Goal: Task Accomplishment & Management: Use online tool/utility

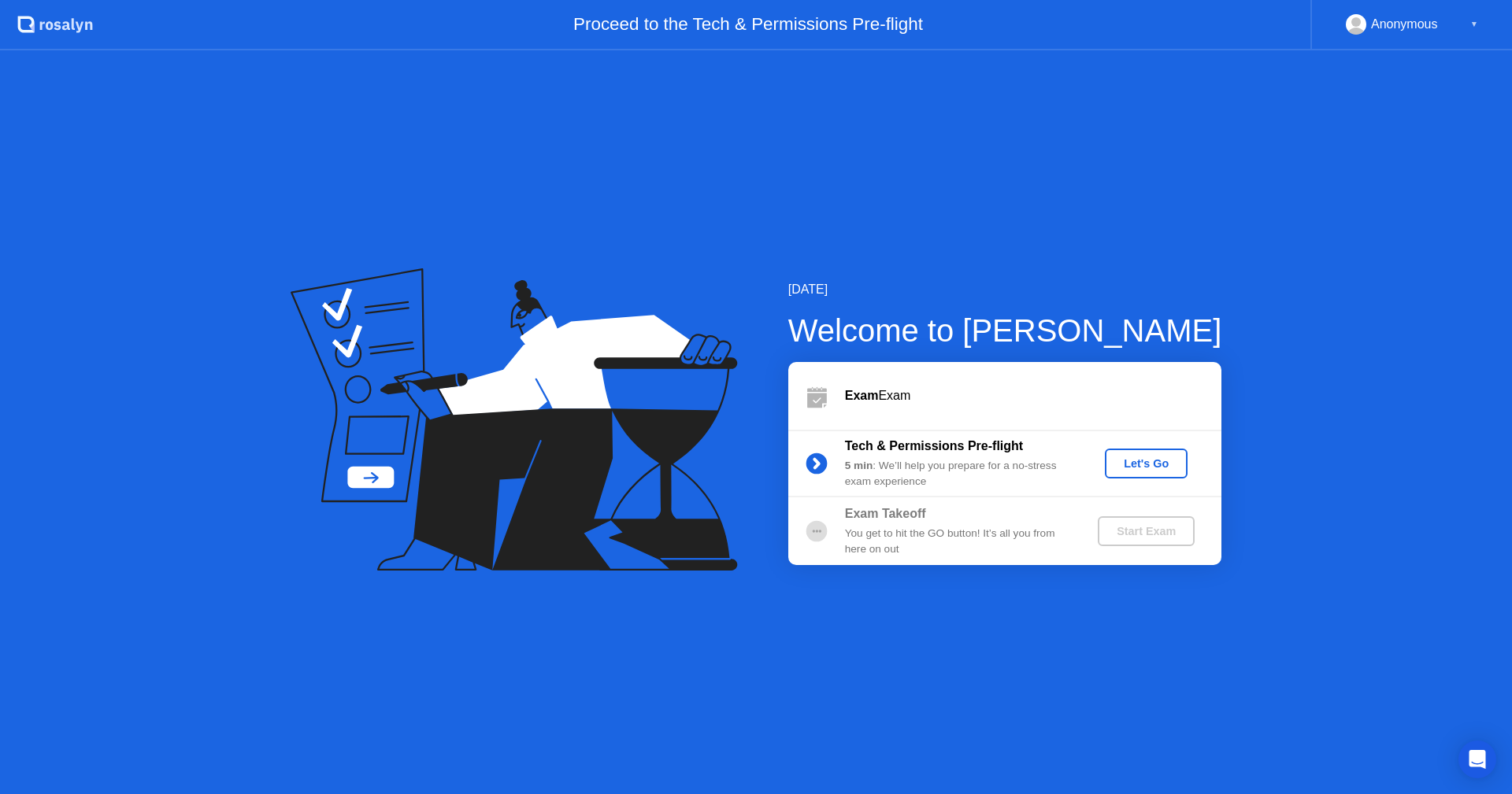
click at [1147, 466] on div "Let's Go" at bounding box center [1146, 464] width 70 height 13
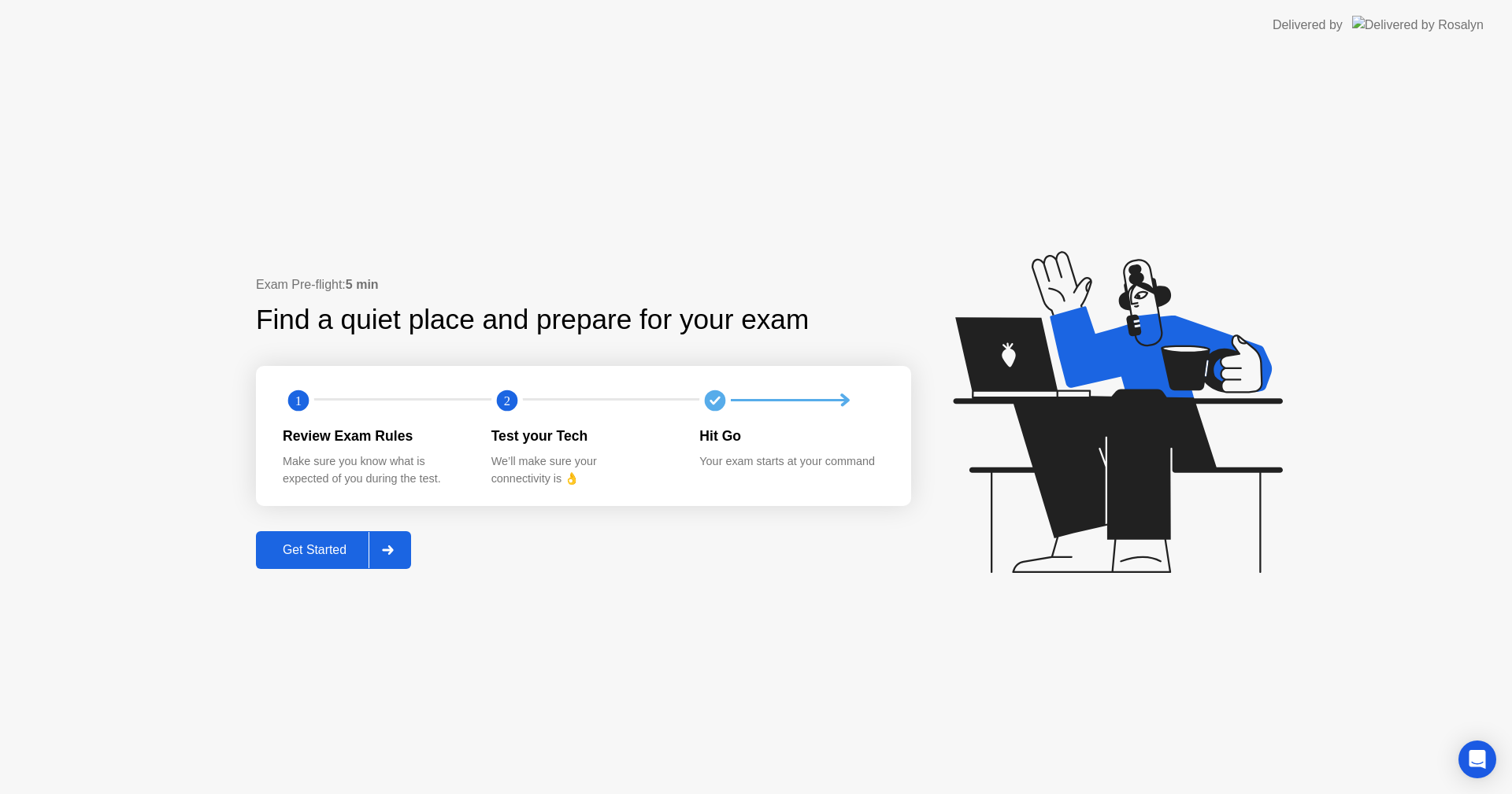
click at [324, 558] on div "Get Started" at bounding box center [314, 549] width 108 height 14
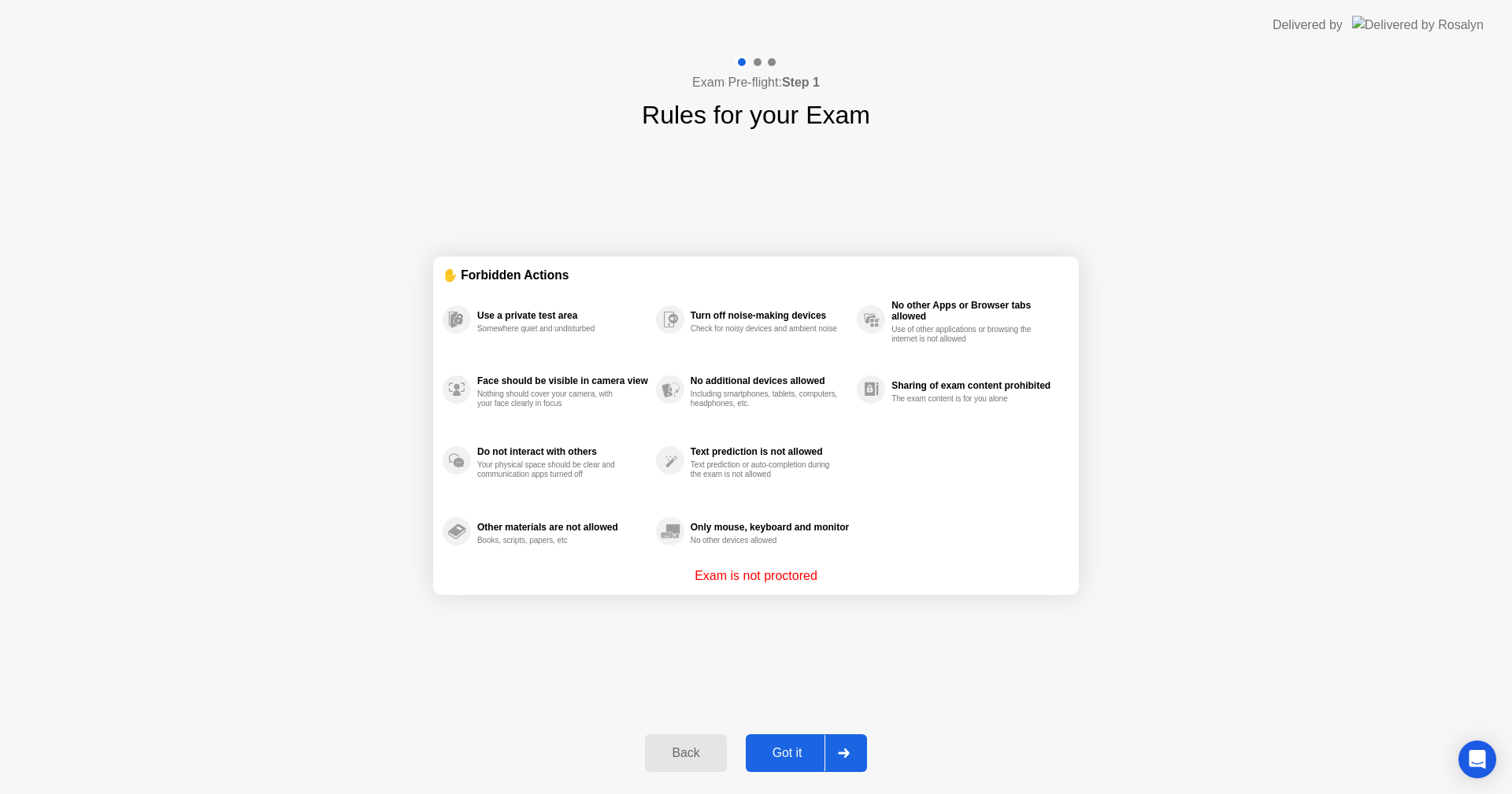
click at [792, 760] on div "Got it" at bounding box center [787, 753] width 74 height 14
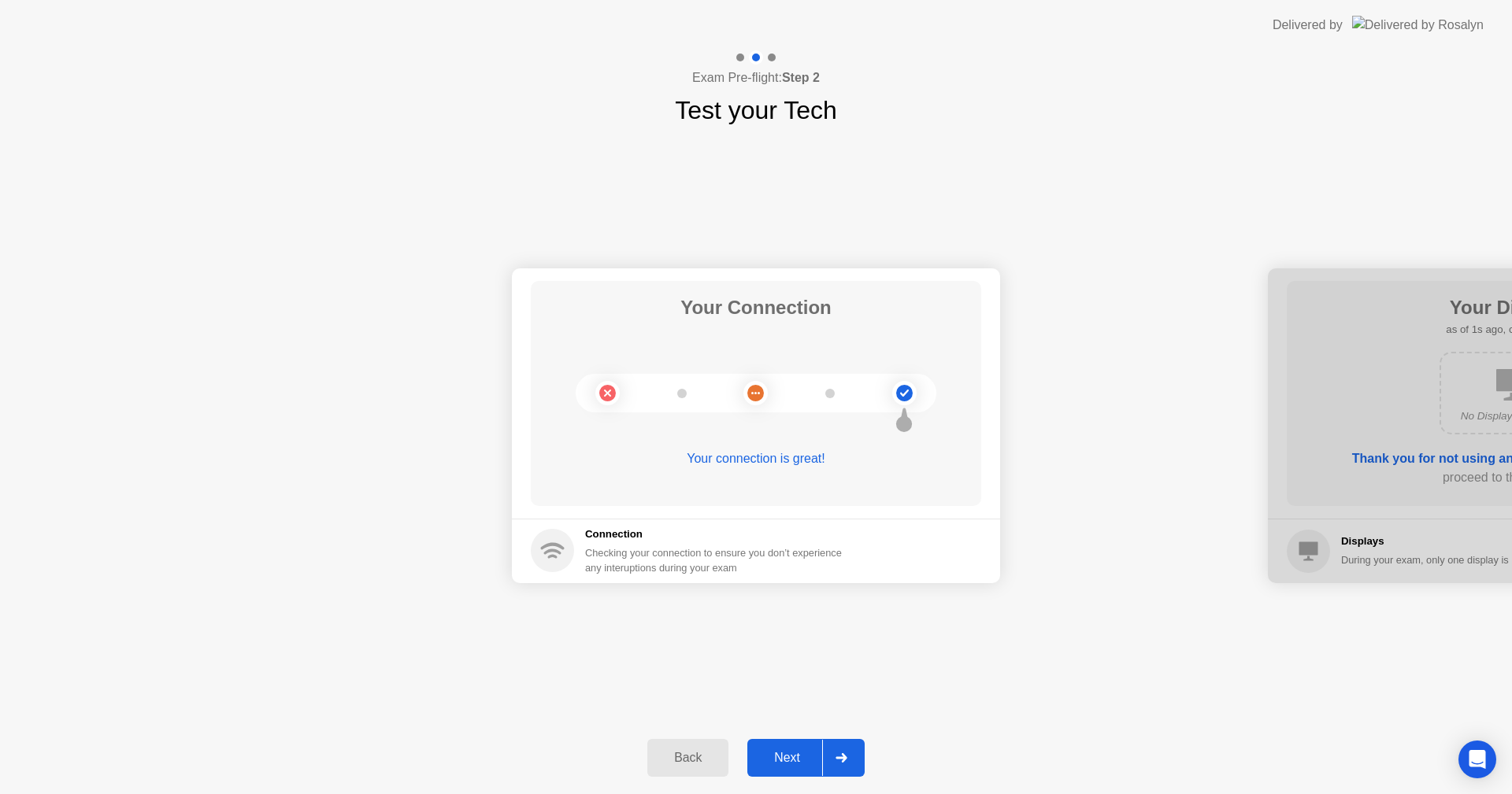
click at [792, 760] on div "Next" at bounding box center [787, 757] width 70 height 14
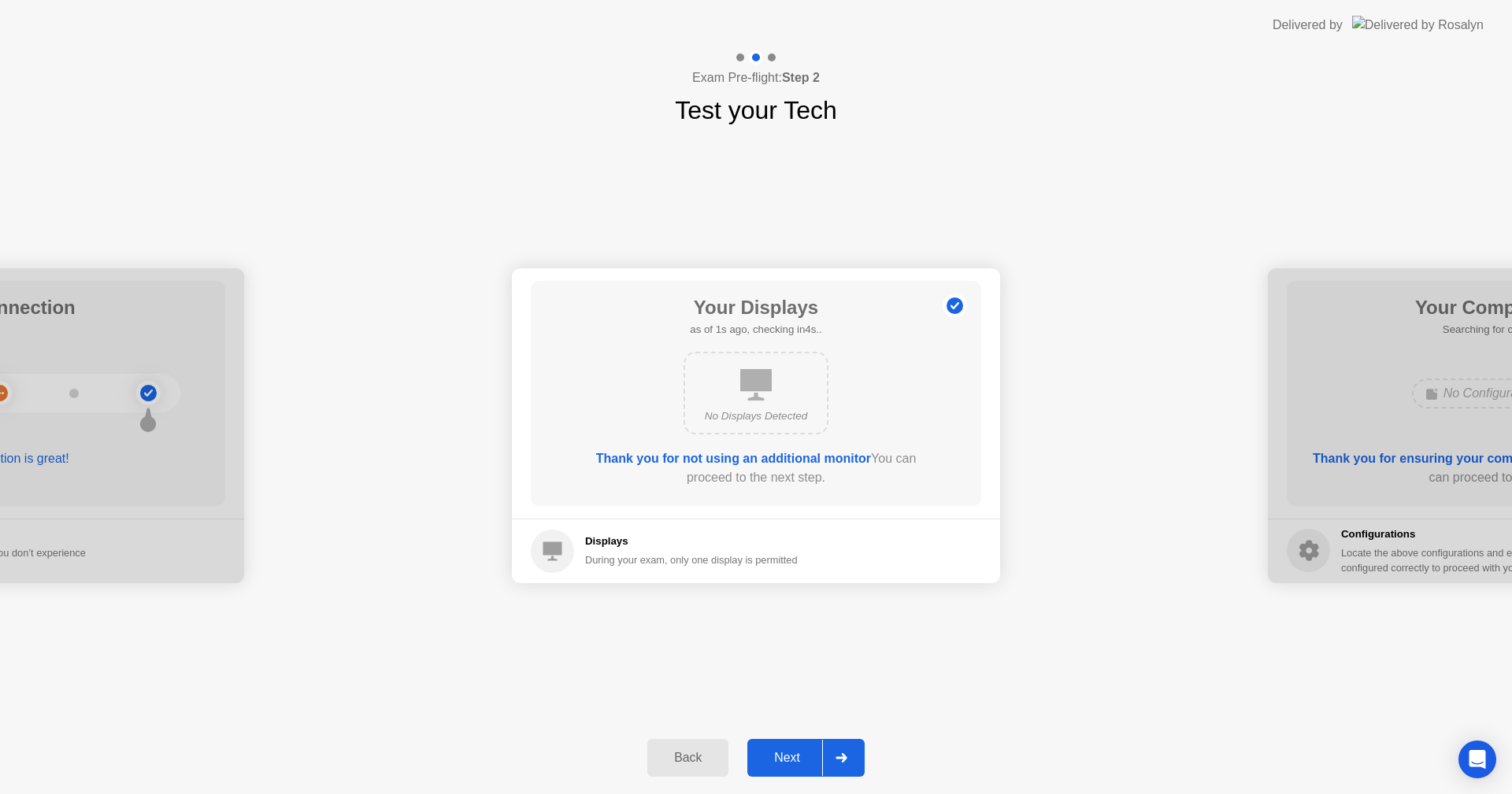
click at [792, 760] on div "Next" at bounding box center [787, 757] width 70 height 14
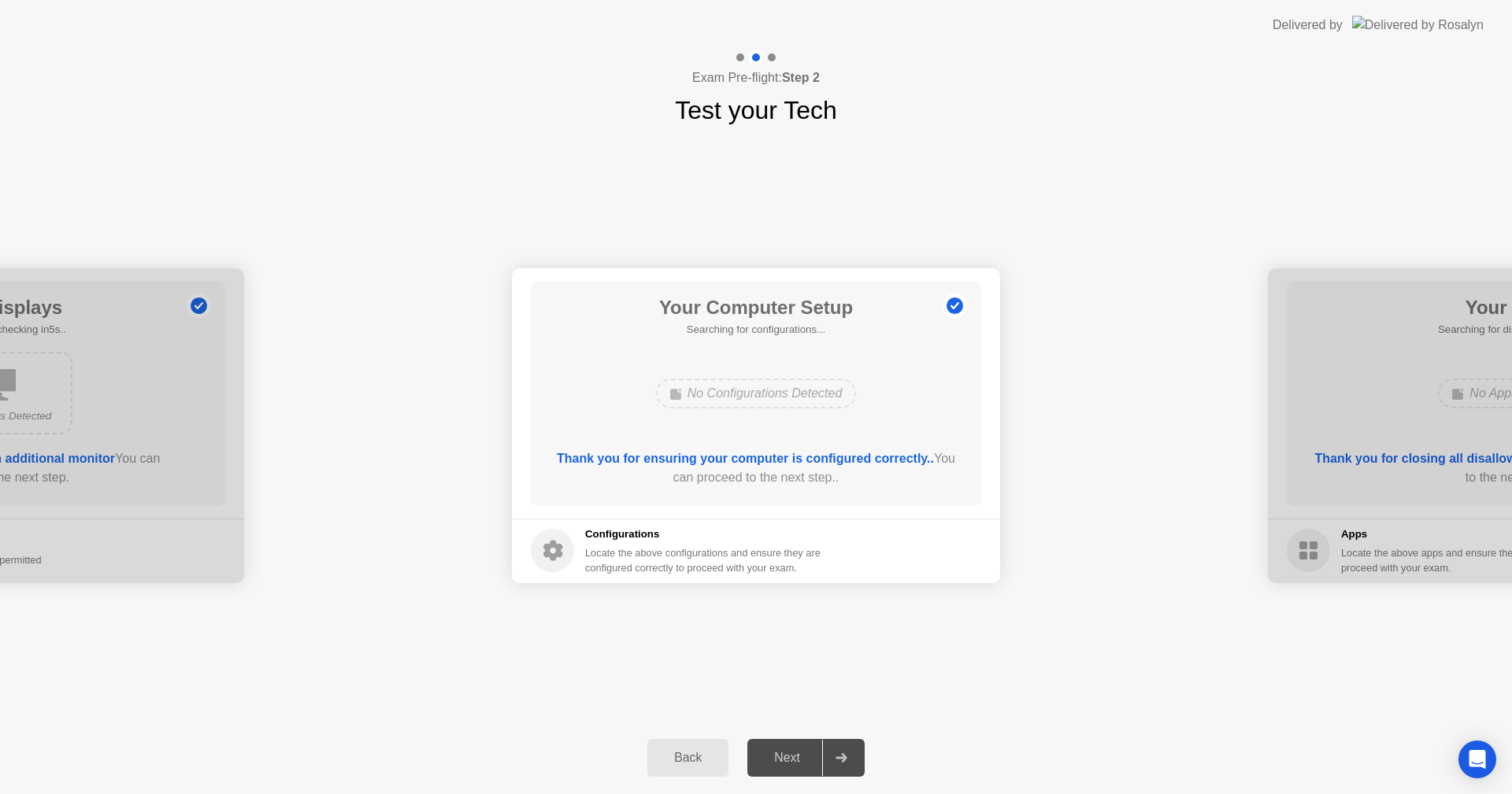
click at [792, 760] on div "Next" at bounding box center [787, 757] width 70 height 14
click at [787, 758] on div "Next" at bounding box center [787, 757] width 70 height 14
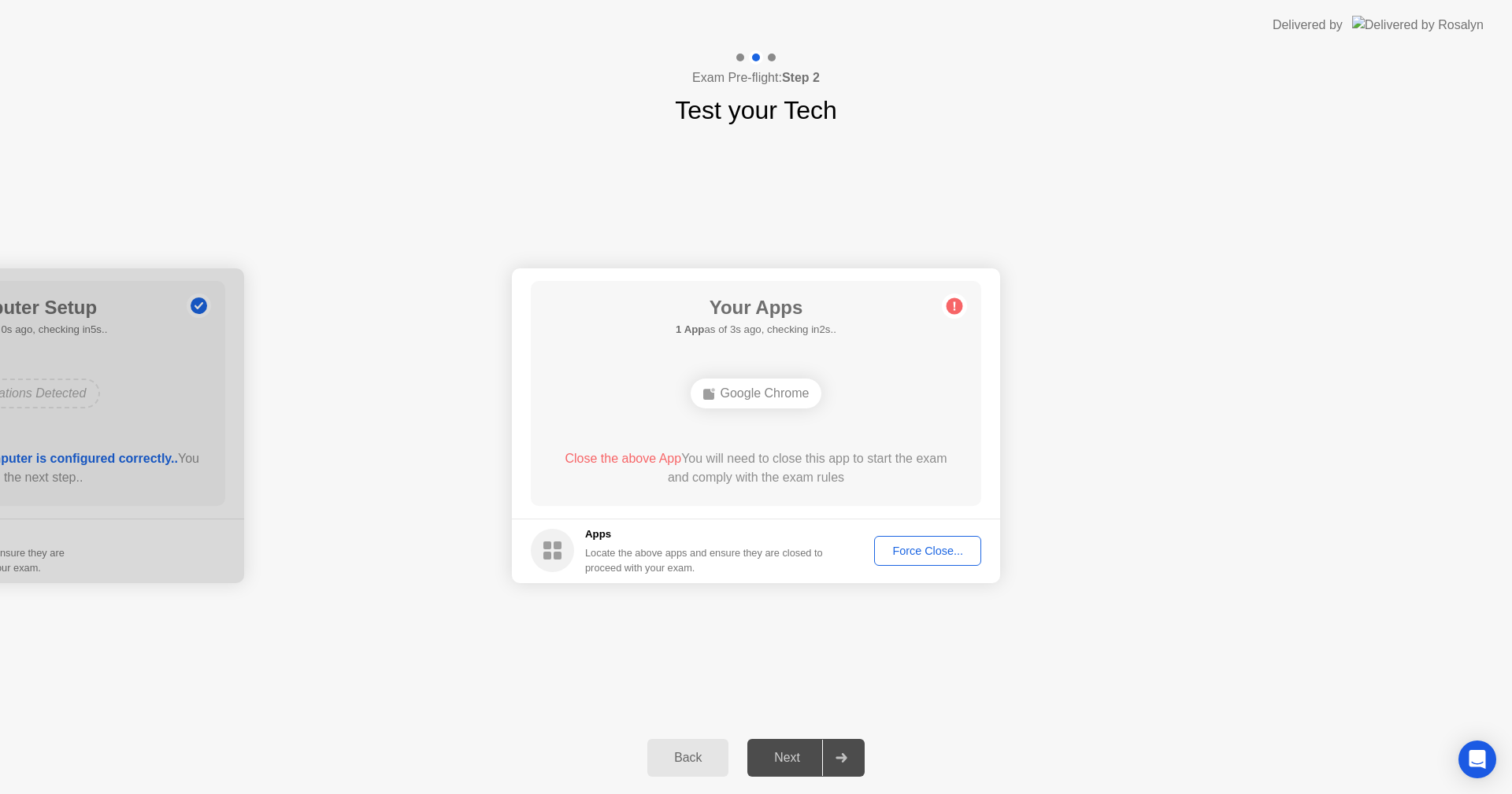
click at [923, 558] on div "Force Close..." at bounding box center [928, 551] width 96 height 13
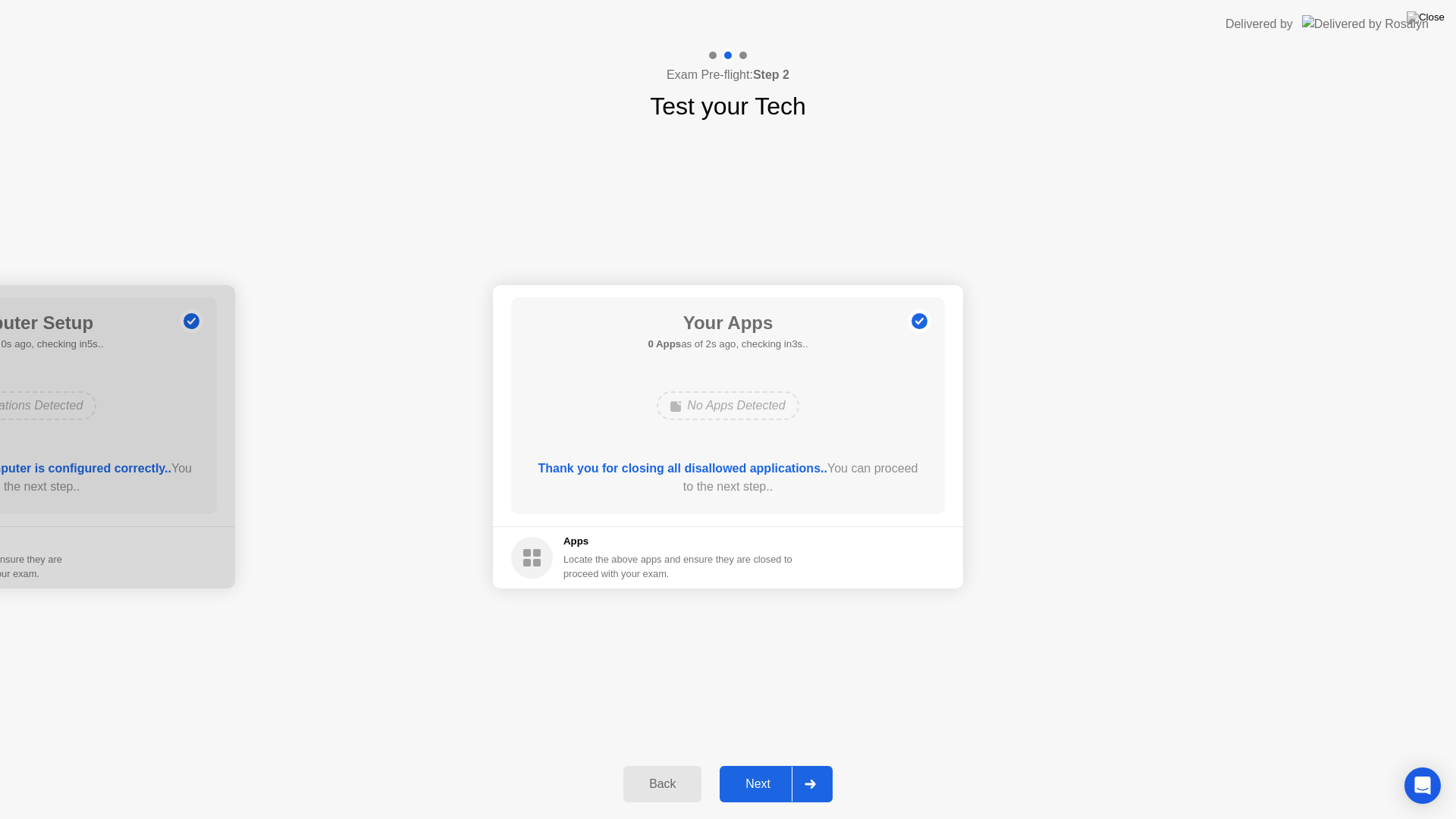
click at [755, 764] on div "Next" at bounding box center [758, 784] width 67 height 13
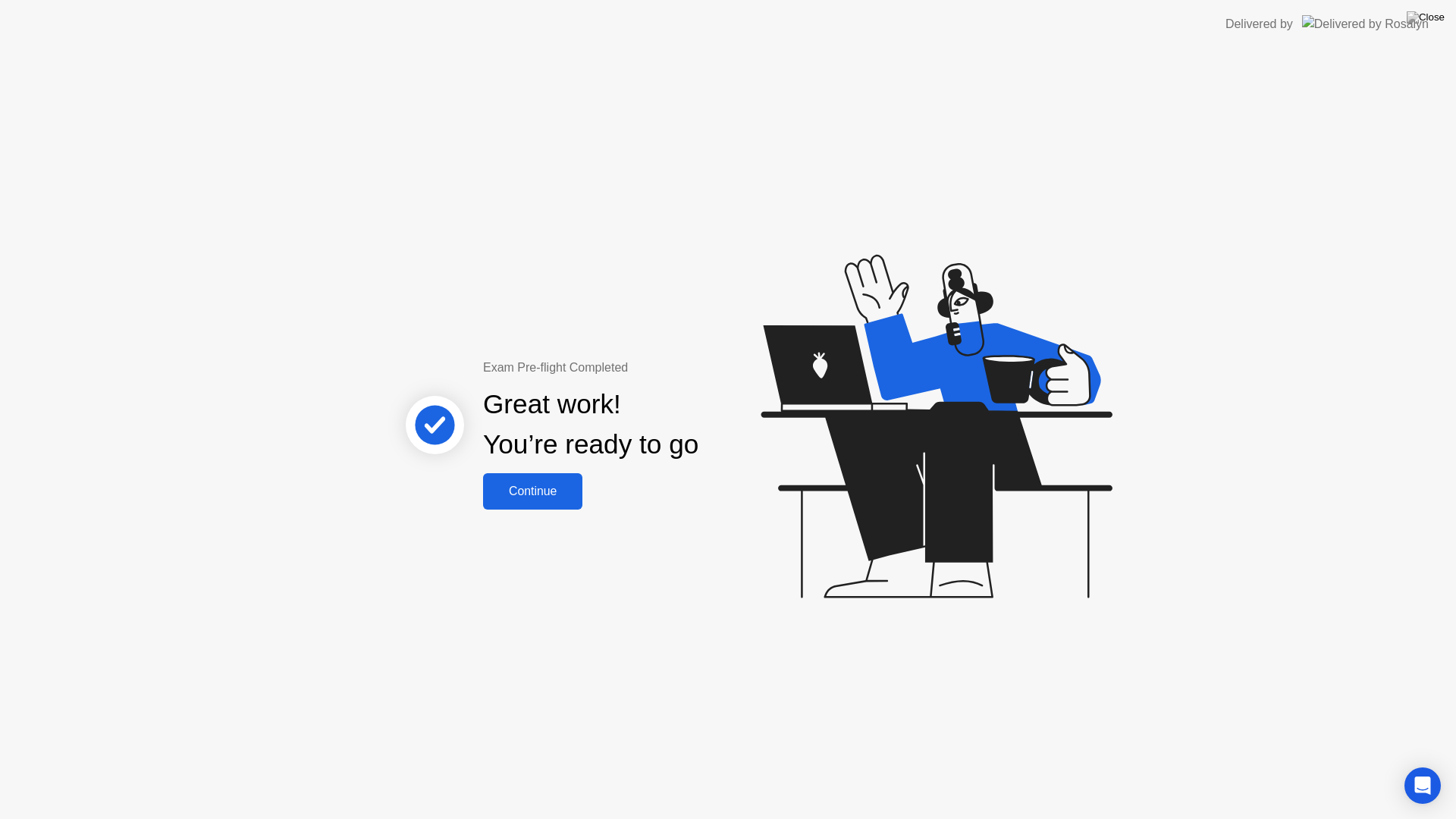
click at [497, 495] on div "Continue" at bounding box center [533, 491] width 90 height 13
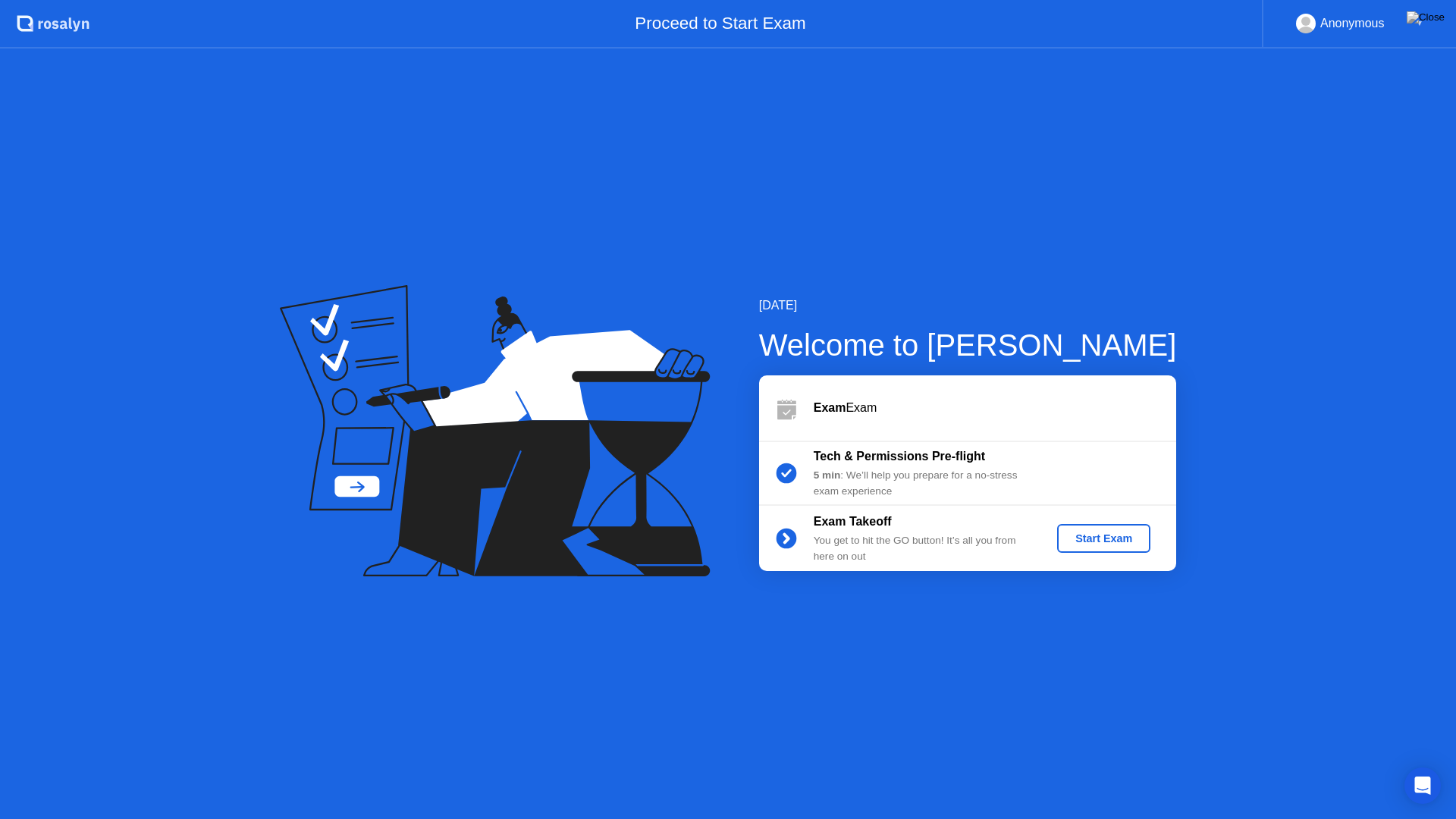
click at [1117, 536] on div "Start Exam" at bounding box center [1103, 539] width 82 height 12
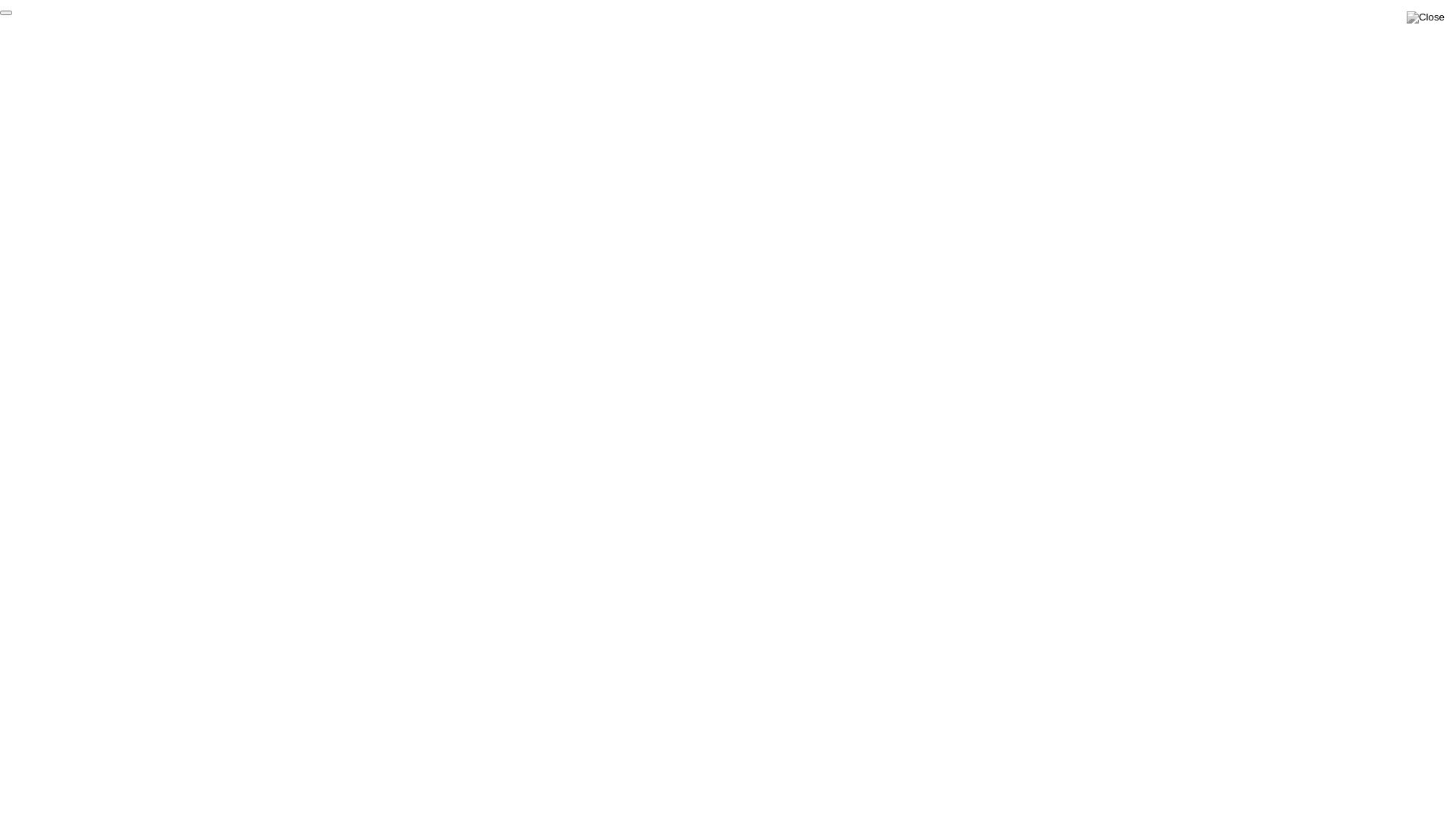
click div "End Proctoring Session"
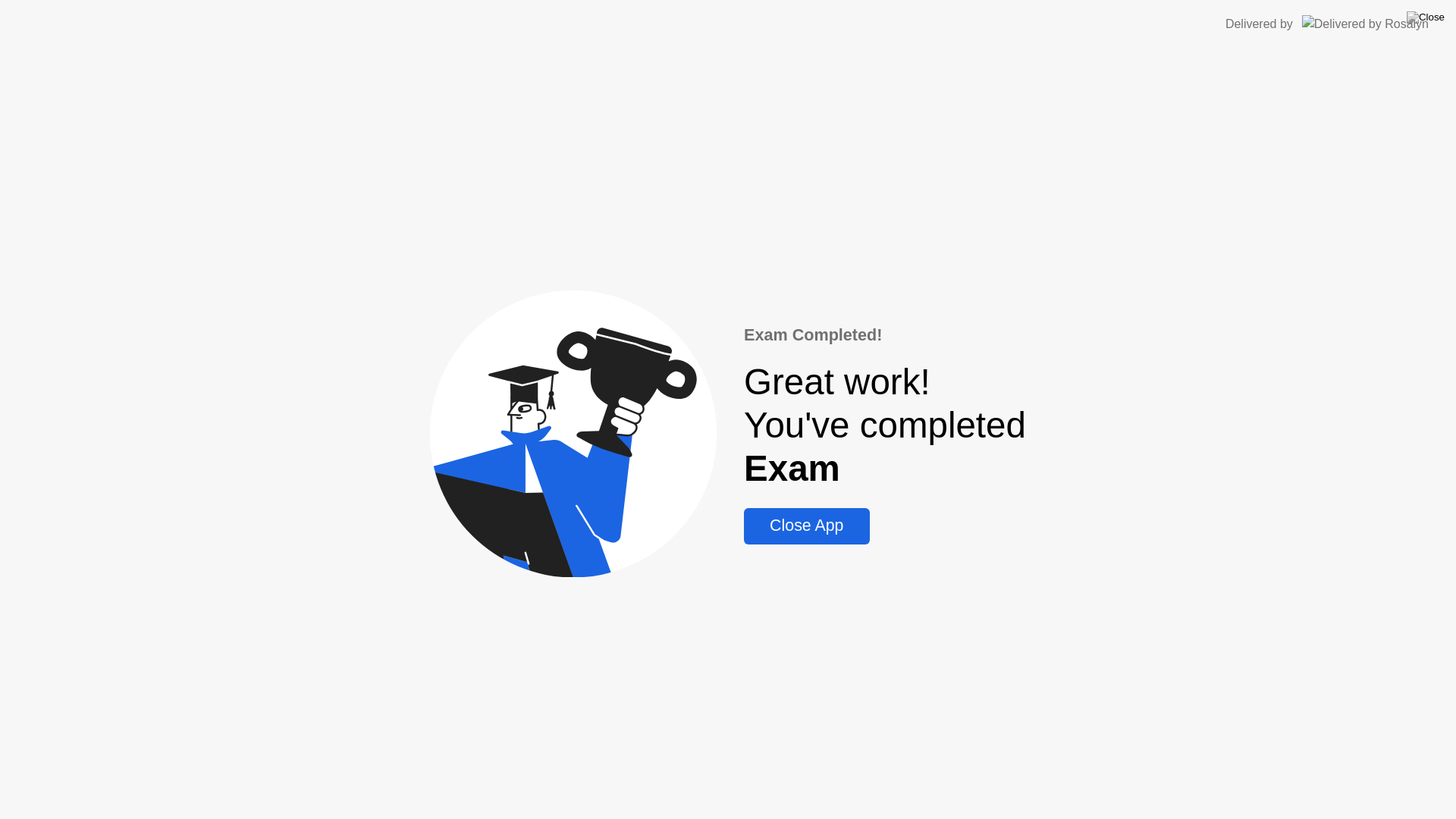
click at [798, 533] on div "Close App" at bounding box center [806, 526] width 116 height 19
